Goal: Use online tool/utility: Use online tool/utility

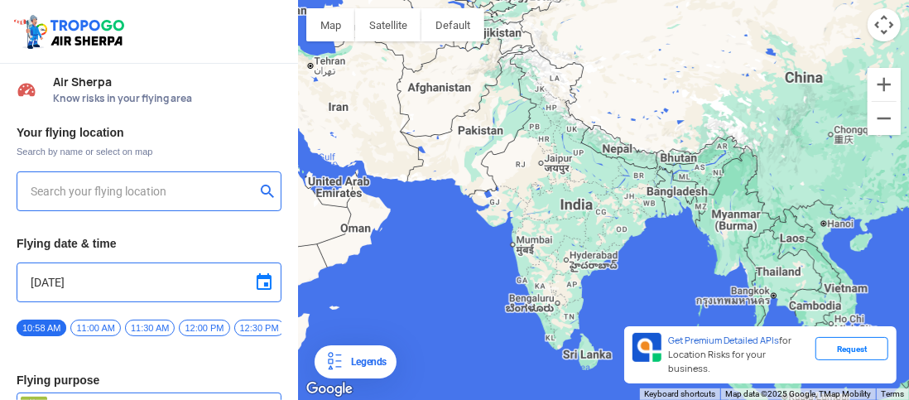
click at [44, 175] on div at bounding box center [149, 191] width 265 height 40
click at [43, 194] on input "text" at bounding box center [143, 191] width 224 height 20
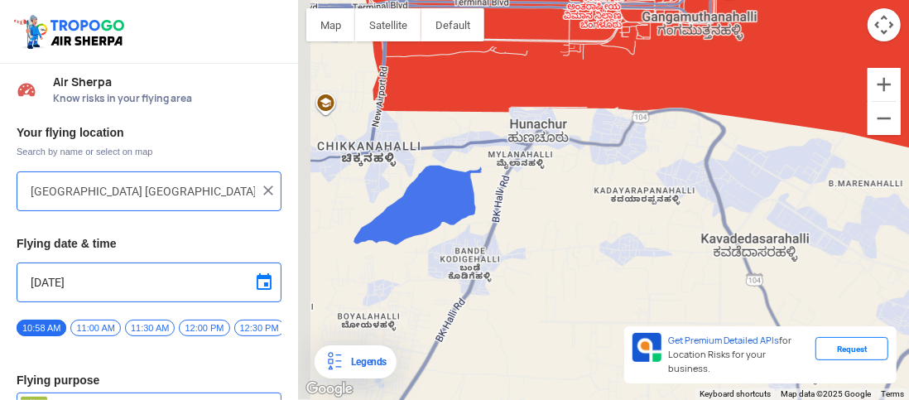
drag, startPoint x: 483, startPoint y: 180, endPoint x: 627, endPoint y: 211, distance: 147.4
click at [627, 211] on div at bounding box center [603, 200] width 611 height 400
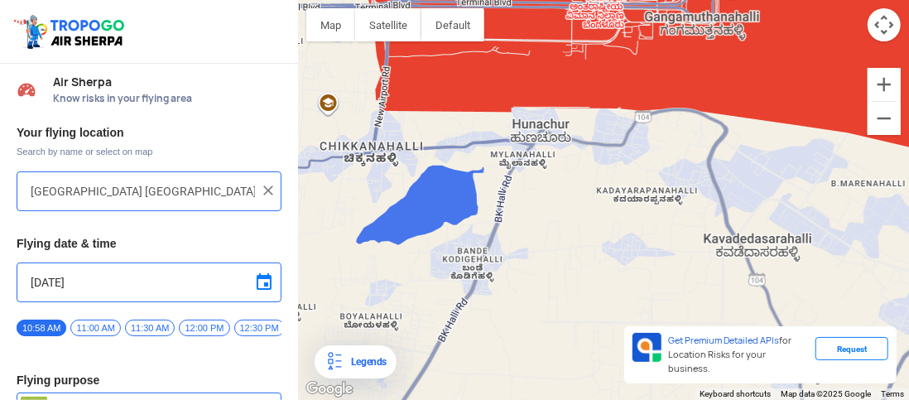
type input "[STREET_ADDRESS]"
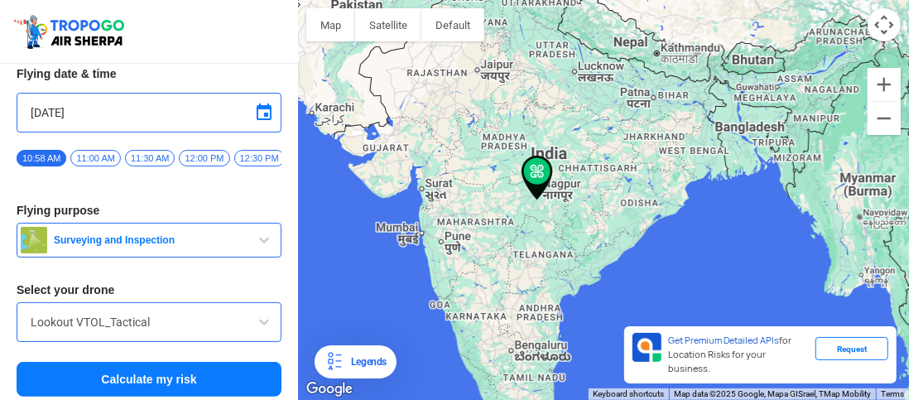
scroll to position [180, 0]
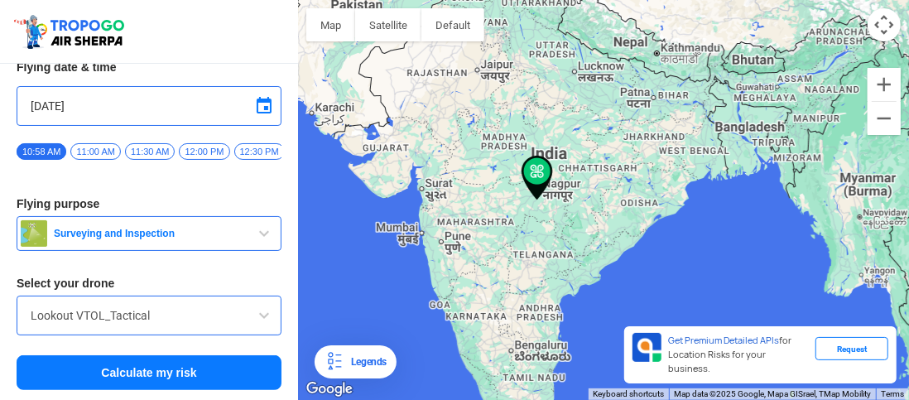
click at [192, 244] on button "Surveying and Inspection" at bounding box center [149, 233] width 265 height 35
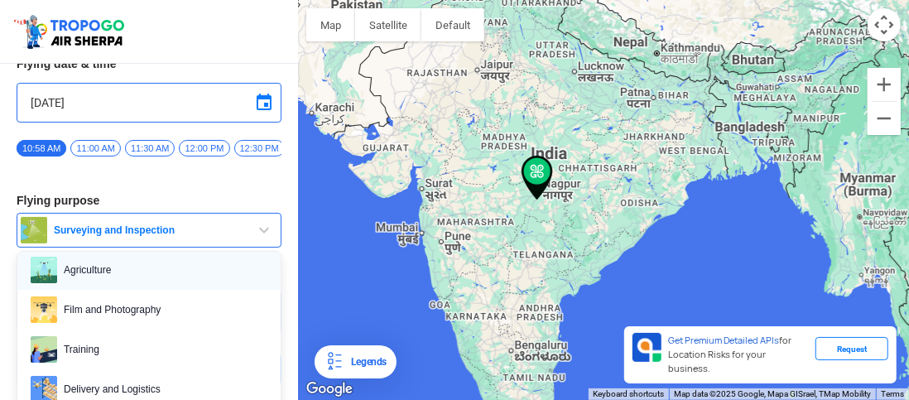
scroll to position [55, 0]
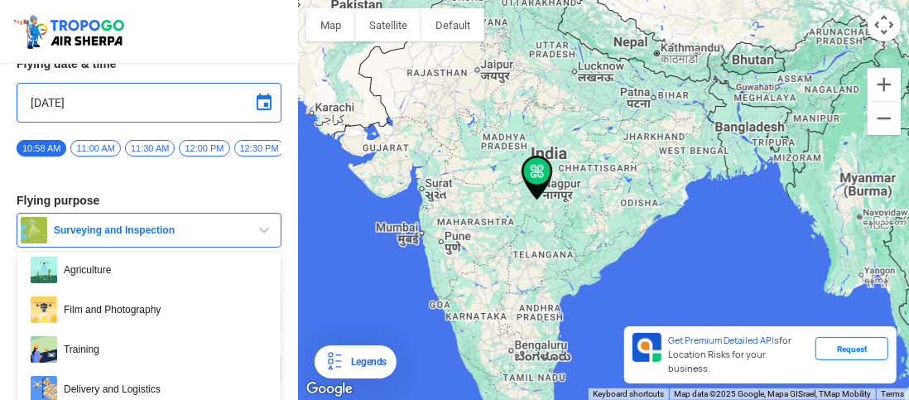
click at [141, 316] on span "Film and Photography" at bounding box center [162, 309] width 210 height 26
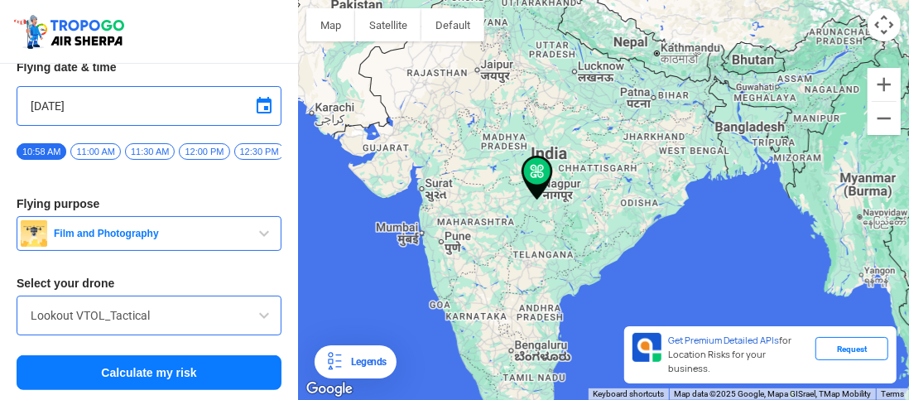
click at [151, 375] on button "Calculate my risk" at bounding box center [149, 372] width 265 height 35
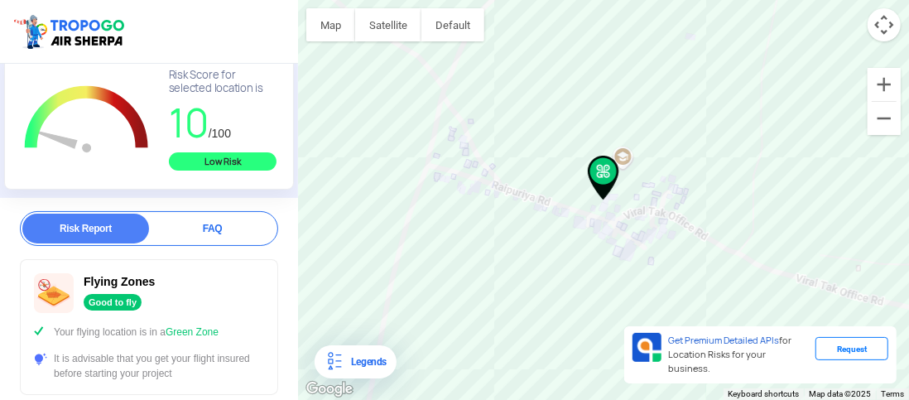
scroll to position [157, 0]
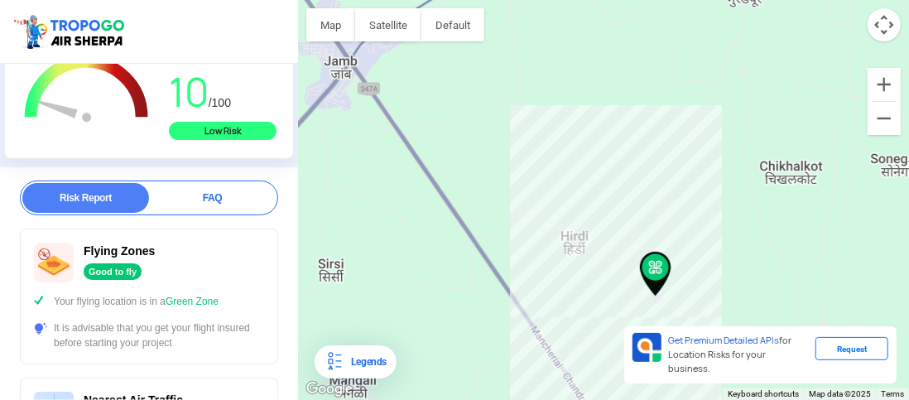
drag, startPoint x: 625, startPoint y: 224, endPoint x: 837, endPoint y: 379, distance: 262.4
click at [837, 379] on div "Map Terrain Satellite Labels Legends Get Premium Detailed APIs for Location Ris…" at bounding box center [603, 200] width 611 height 400
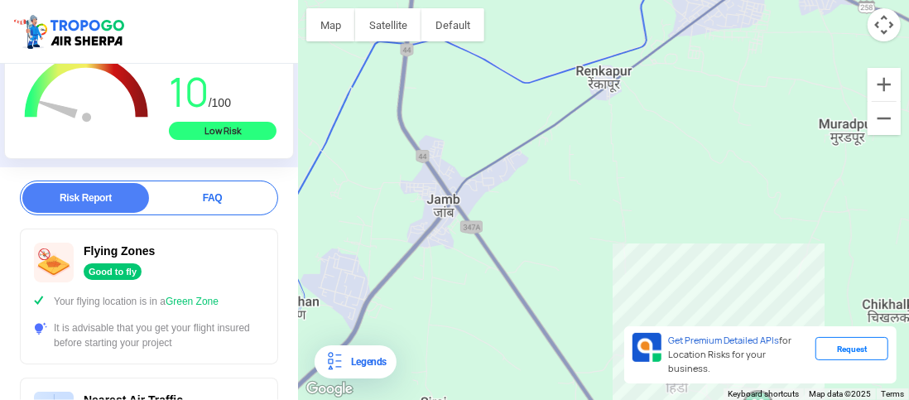
drag, startPoint x: 611, startPoint y: 161, endPoint x: 690, endPoint y: 289, distance: 149.8
click at [690, 289] on div at bounding box center [603, 200] width 611 height 400
click at [713, 204] on div at bounding box center [603, 200] width 611 height 400
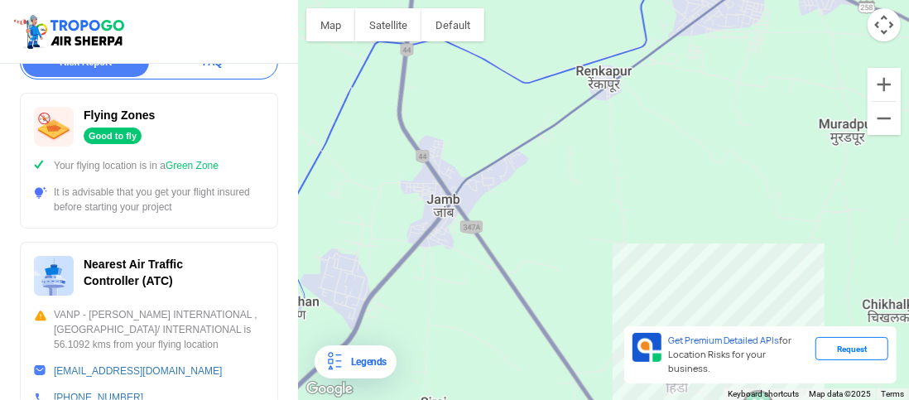
scroll to position [293, 0]
